Goal: Find contact information: Obtain details needed to contact an individual or organization

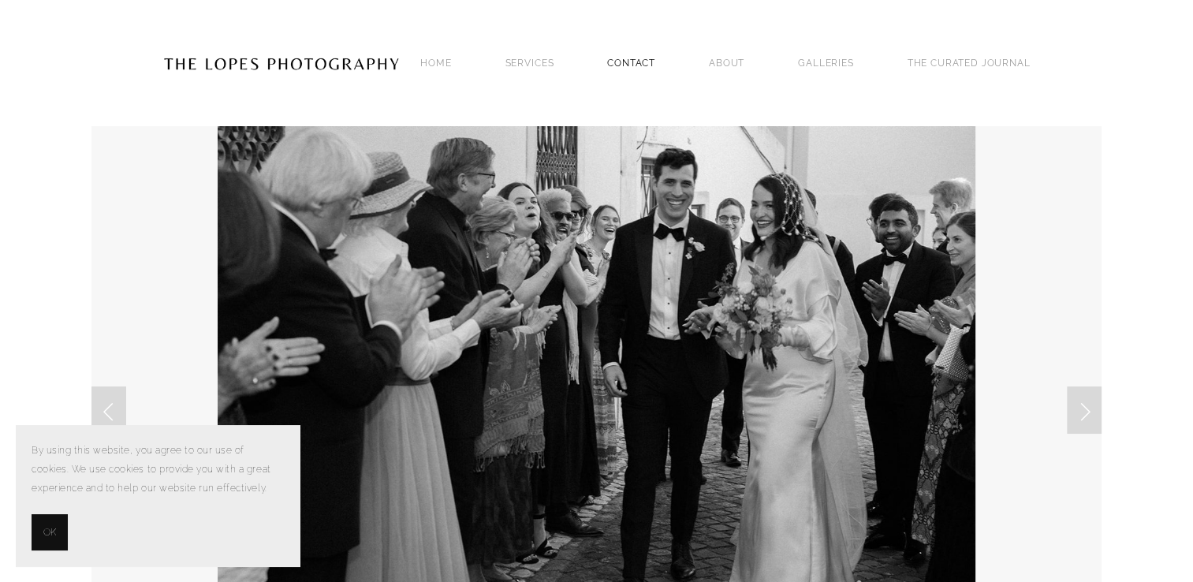
click at [631, 61] on link "Contact" at bounding box center [631, 62] width 48 height 21
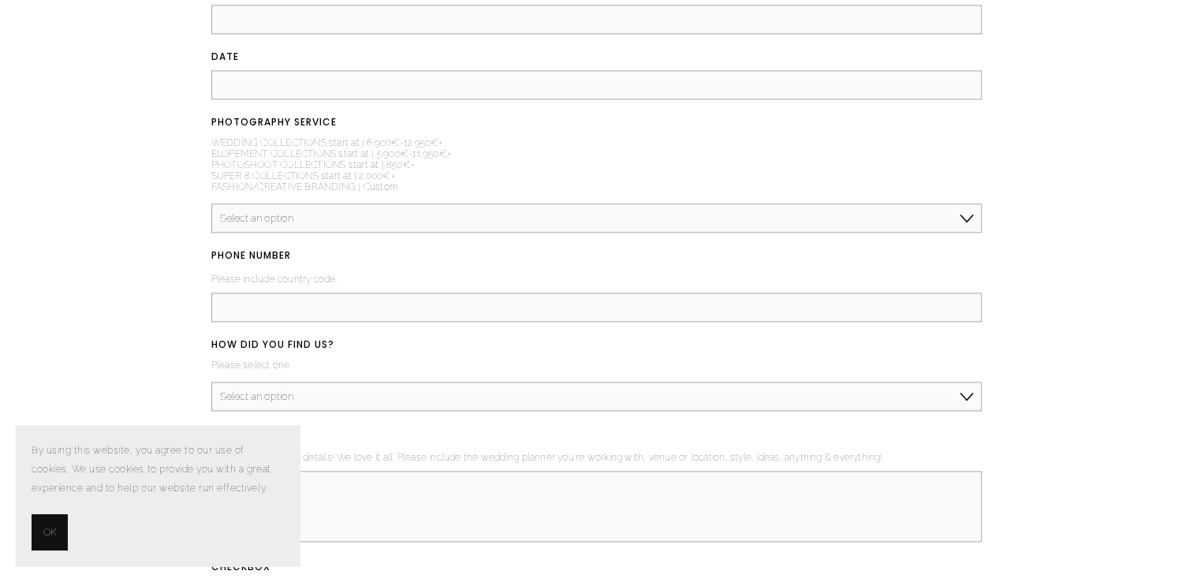
scroll to position [2049, 0]
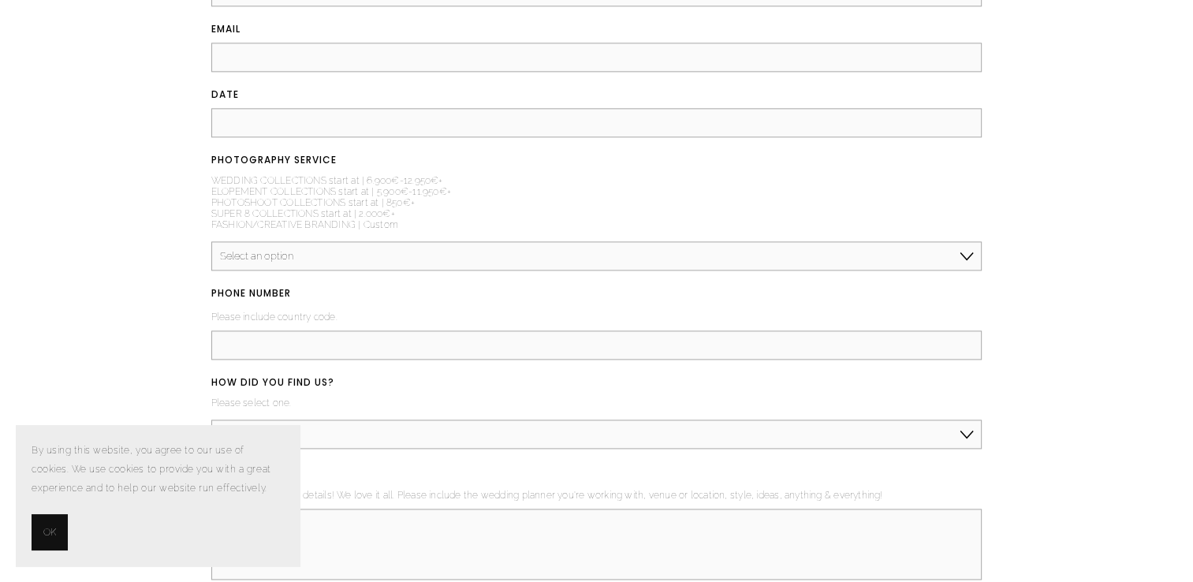
click at [539, 257] on select "Select an option Elopement, Civil or Micro Wedding | Less than 50 guests Mid-Si…" at bounding box center [596, 255] width 771 height 29
click at [538, 263] on select "Select an option Elopement, Civil or Micro Wedding | Less than 50 guests Mid-Si…" at bounding box center [596, 255] width 771 height 29
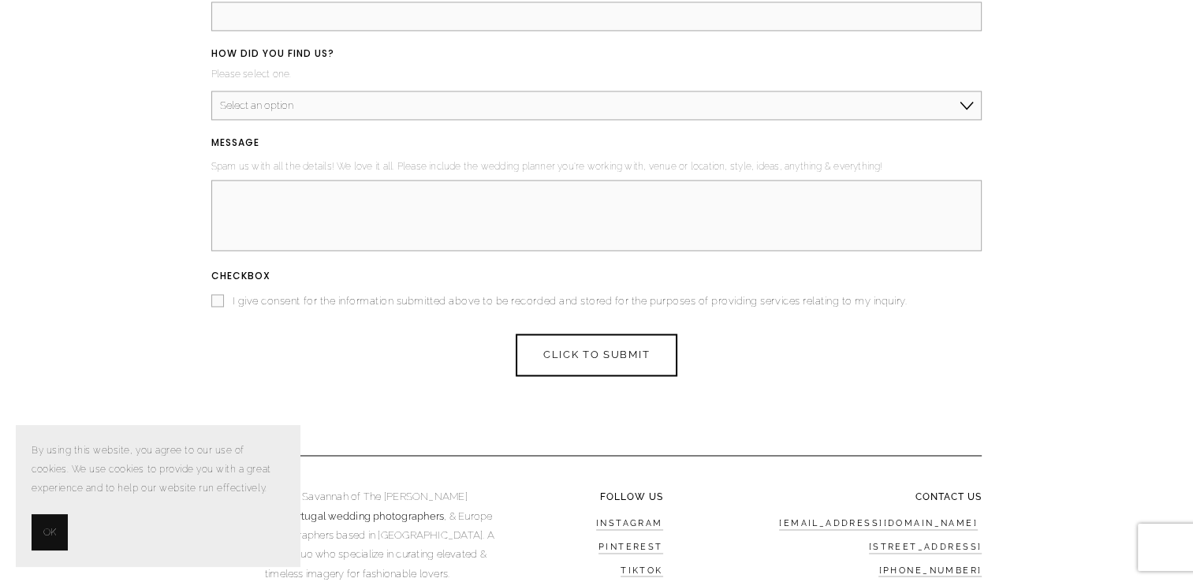
scroll to position [2444, 0]
